Goal: Information Seeking & Learning: Learn about a topic

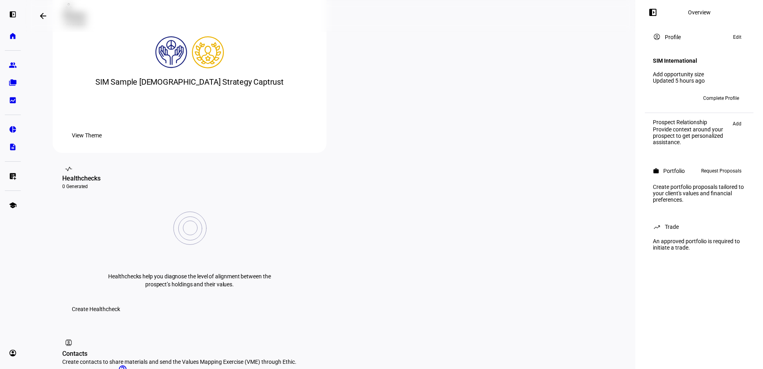
scroll to position [140, 0]
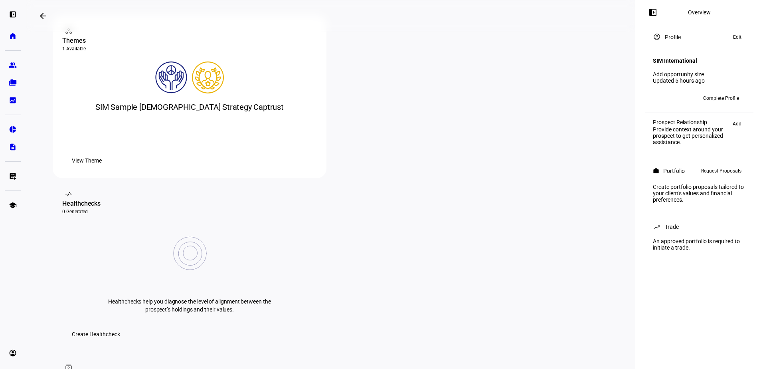
click at [102, 168] on span "View Theme" at bounding box center [87, 160] width 30 height 16
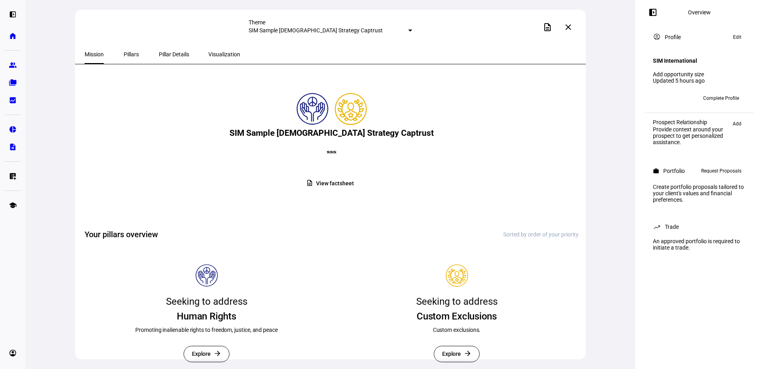
click at [127, 54] on span "Pillars" at bounding box center [131, 54] width 15 height 6
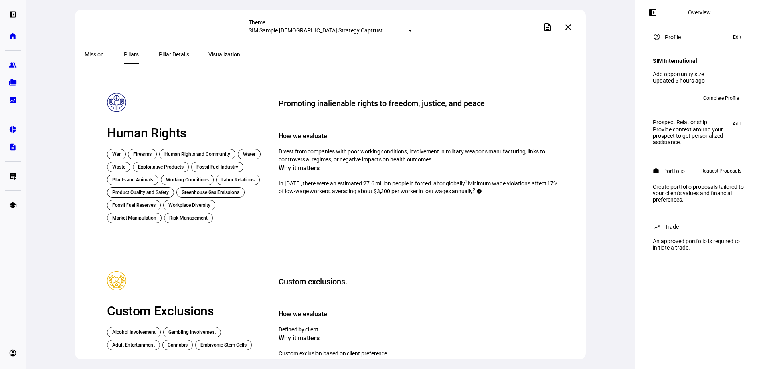
click at [159, 54] on span "Pillar Details" at bounding box center [174, 54] width 30 height 6
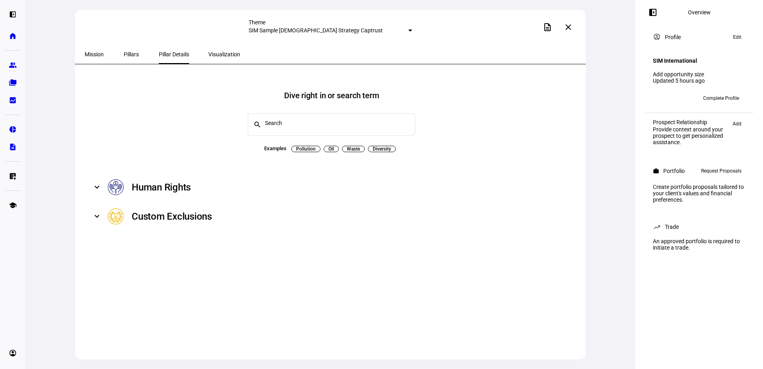
click at [210, 56] on span "Visualization" at bounding box center [224, 54] width 32 height 6
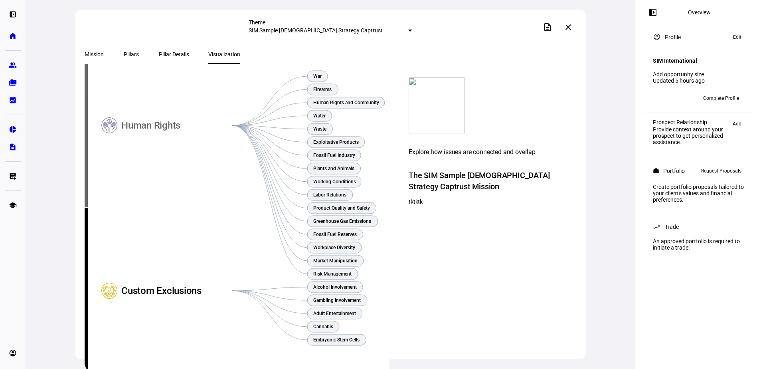
scroll to position [64, 0]
